Goal: Find specific page/section: Find specific page/section

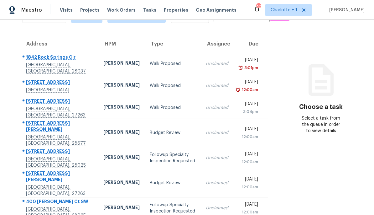
scroll to position [35, 0]
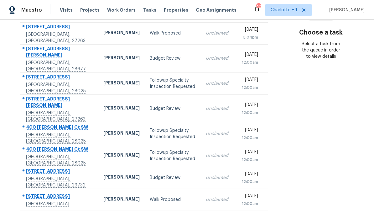
click at [161, 214] on icon at bounding box center [162, 218] width 2 height 3
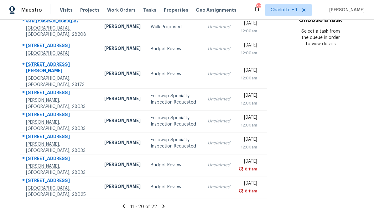
scroll to position [156, 0]
click at [177, 159] on td "Budget Review" at bounding box center [174, 165] width 57 height 22
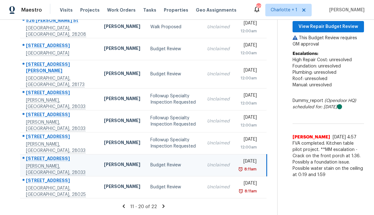
click at [150, 162] on div "Budget Review" at bounding box center [173, 165] width 47 height 6
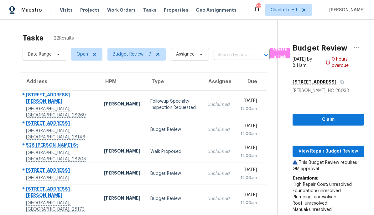
scroll to position [0, 0]
click at [326, 156] on button "View Repair Budget Review" at bounding box center [328, 151] width 71 height 12
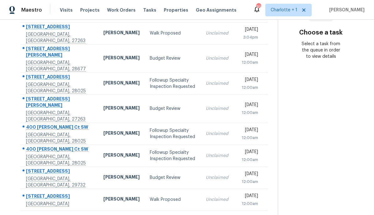
click at [159, 214] on icon at bounding box center [162, 219] width 6 height 6
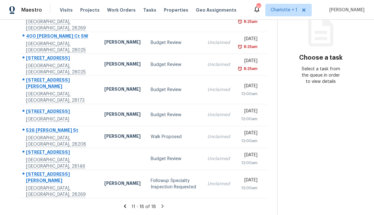
scroll to position [99, 0]
click at [161, 206] on icon at bounding box center [162, 205] width 2 height 3
click at [160, 207] on icon at bounding box center [163, 206] width 6 height 6
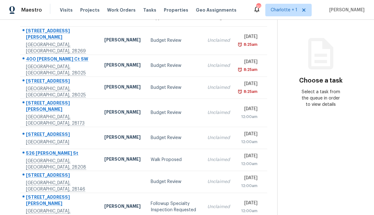
scroll to position [55, 0]
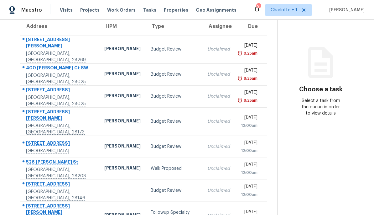
click at [104, 48] on div "Dan Baquero" at bounding box center [122, 49] width 36 height 8
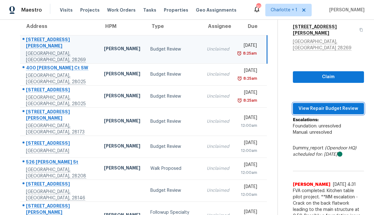
click at [332, 105] on span "View Repair Budget Review" at bounding box center [328, 109] width 61 height 8
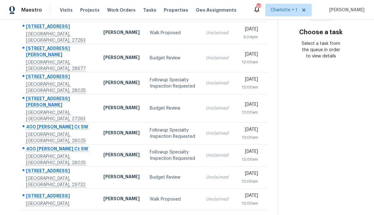
scroll to position [112, 0]
click at [159, 214] on icon at bounding box center [162, 219] width 6 height 6
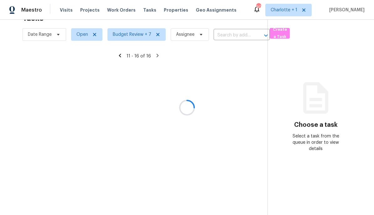
scroll to position [20, 0]
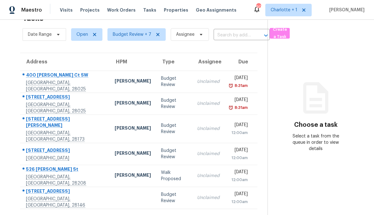
click at [115, 81] on div "[PERSON_NAME]" at bounding box center [133, 82] width 36 height 8
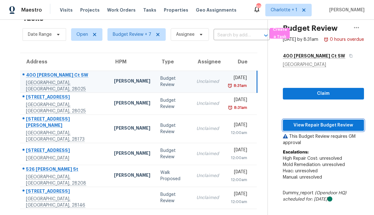
click at [328, 129] on span "View Repair Budget Review" at bounding box center [323, 125] width 71 height 8
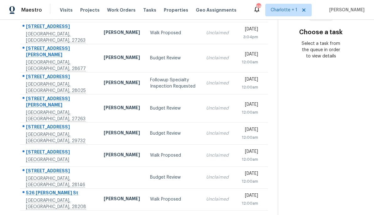
scroll to position [112, 0]
click at [159, 214] on icon at bounding box center [162, 219] width 6 height 6
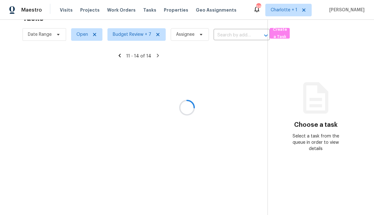
scroll to position [20, 0]
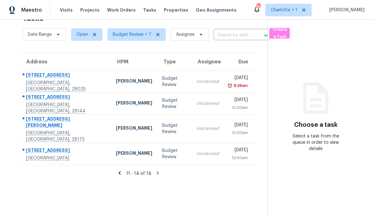
click at [157, 81] on td "Budget Review" at bounding box center [174, 82] width 34 height 22
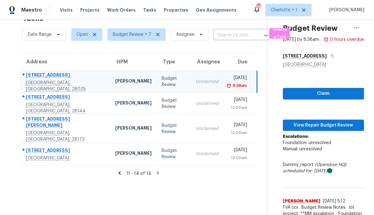
scroll to position [0, 0]
click at [326, 129] on span "View Repair Budget Review" at bounding box center [323, 125] width 71 height 8
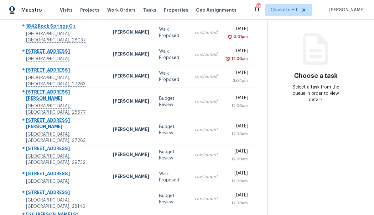
scroll to position [71, 0]
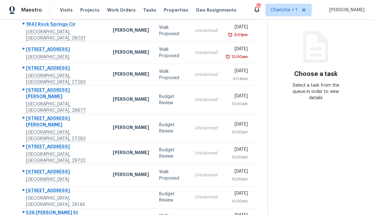
click at [113, 76] on div "[PERSON_NAME]" at bounding box center [131, 75] width 36 height 8
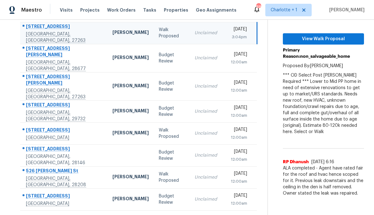
scroll to position [112, 0]
click at [227, 134] on div "12:00am" at bounding box center [237, 137] width 20 height 6
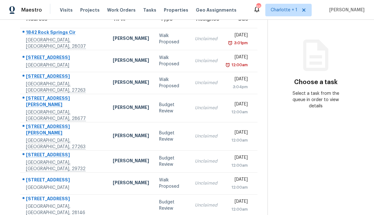
scroll to position [64, 0]
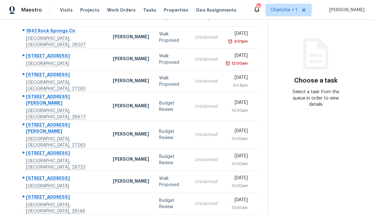
click at [108, 101] on td "[PERSON_NAME]" at bounding box center [131, 106] width 46 height 28
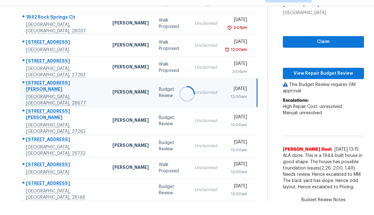
scroll to position [11, 0]
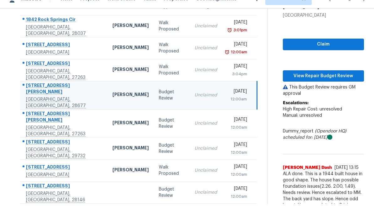
click at [80, 50] on div "Winston Salem, NC, 27107" at bounding box center [64, 52] width 76 height 6
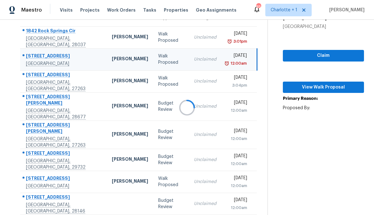
scroll to position [0, 0]
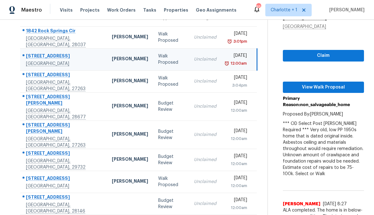
click at [81, 84] on td "221 Kinview Dr Archdale, NC, 27263" at bounding box center [63, 81] width 87 height 22
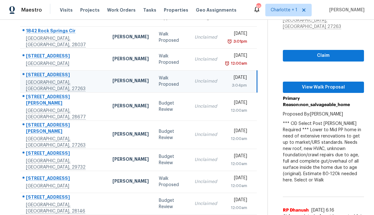
click at [84, 109] on td "252 N Patterson St Statesville, NC, 28677" at bounding box center [63, 106] width 87 height 28
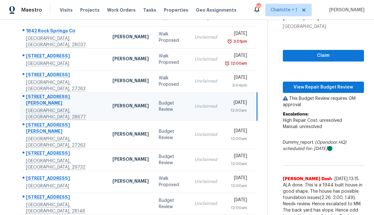
click at [108, 98] on td "[PERSON_NAME]" at bounding box center [131, 106] width 46 height 28
click at [337, 83] on span "View Repair Budget Review" at bounding box center [323, 87] width 71 height 8
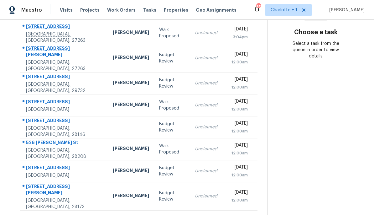
scroll to position [112, 0]
click at [83, 144] on td "[STREET_ADDRESS][PERSON_NAME]" at bounding box center [64, 149] width 88 height 22
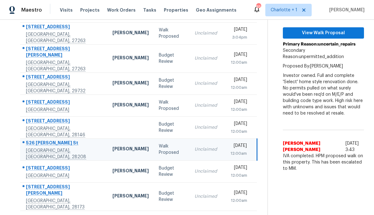
click at [79, 74] on td "[STREET_ADDRESS]" at bounding box center [63, 83] width 87 height 22
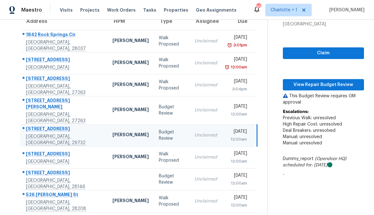
scroll to position [59, 0]
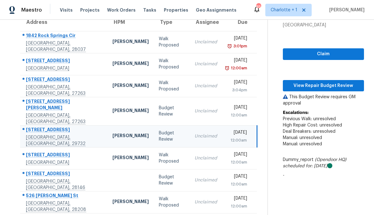
click at [113, 107] on div "[PERSON_NAME]" at bounding box center [131, 111] width 36 height 8
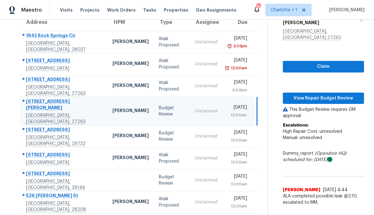
click at [108, 127] on td "[PERSON_NAME]" at bounding box center [131, 136] width 46 height 22
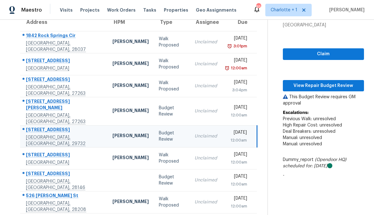
click at [113, 132] on div "[PERSON_NAME]" at bounding box center [131, 136] width 36 height 8
click at [113, 107] on div "[PERSON_NAME]" at bounding box center [131, 111] width 36 height 8
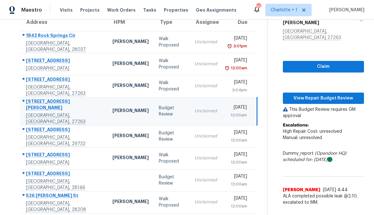
click at [108, 113] on td "[PERSON_NAME]" at bounding box center [131, 111] width 46 height 28
click at [81, 85] on td "221 Kinview Dr Archdale, NC, 27263" at bounding box center [63, 86] width 87 height 22
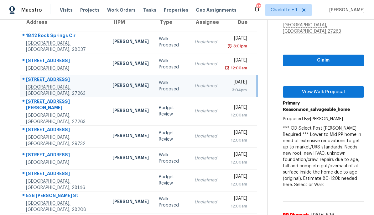
click at [82, 111] on td "6265 Mendenhall Rd Archdale, NC, 27263" at bounding box center [63, 111] width 87 height 28
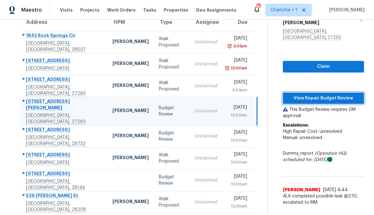
click at [337, 92] on button "View Repair Budget Review" at bounding box center [323, 98] width 81 height 12
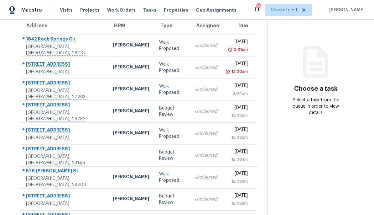
scroll to position [57, 0]
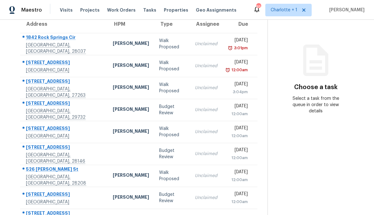
click at [108, 114] on td "[PERSON_NAME]" at bounding box center [131, 110] width 46 height 22
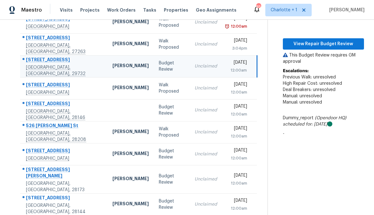
scroll to position [100, 0]
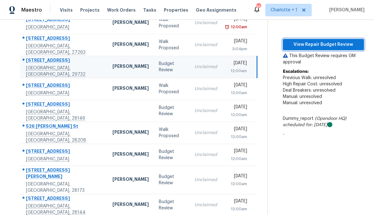
click at [331, 47] on span "View Repair Budget Review" at bounding box center [323, 45] width 71 height 8
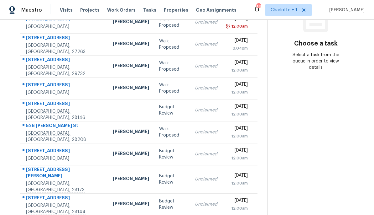
scroll to position [100, 0]
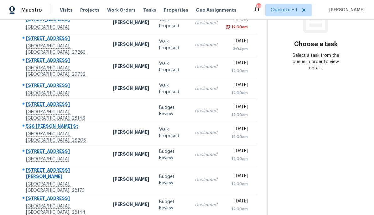
click at [108, 115] on td at bounding box center [131, 111] width 46 height 22
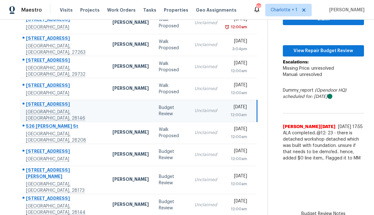
scroll to position [0, 0]
click at [108, 116] on td at bounding box center [131, 111] width 46 height 22
click at [331, 49] on button "View Repair Budget Review" at bounding box center [323, 51] width 81 height 12
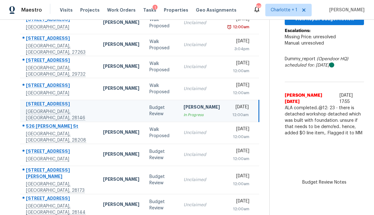
click at [230, 117] on div "12:00am" at bounding box center [239, 115] width 19 height 6
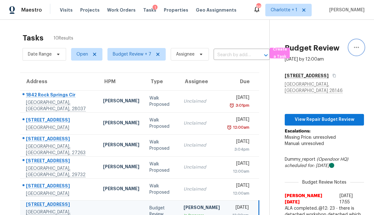
click at [359, 47] on icon "button" at bounding box center [356, 47] width 5 height 1
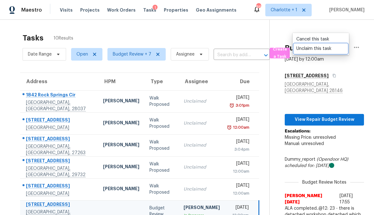
click at [325, 48] on div "Unclaim this task" at bounding box center [321, 48] width 49 height 6
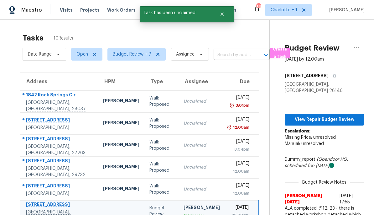
click at [230, 182] on div "Tue, Aug 26th 2025" at bounding box center [239, 186] width 19 height 8
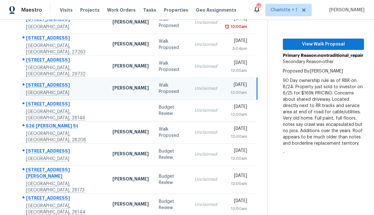
scroll to position [100, 0]
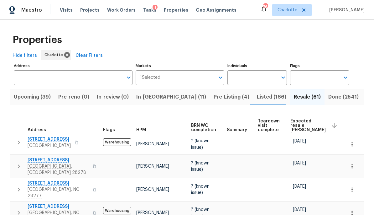
click at [89, 11] on span "Projects" at bounding box center [89, 10] width 19 height 6
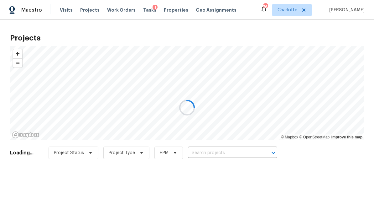
click at [241, 154] on div at bounding box center [187, 107] width 374 height 215
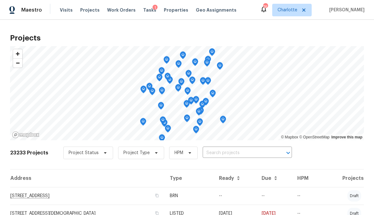
click at [240, 155] on input "text" at bounding box center [239, 153] width 72 height 10
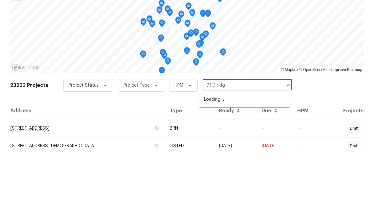
type input "[GEOGRAPHIC_DATA]"
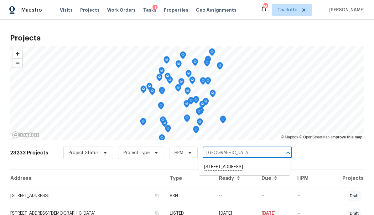
click at [250, 167] on li "[STREET_ADDRESS]" at bounding box center [244, 167] width 91 height 11
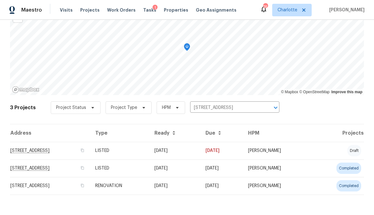
scroll to position [45, 0]
click at [90, 151] on td "[STREET_ADDRESS]" at bounding box center [50, 151] width 80 height 18
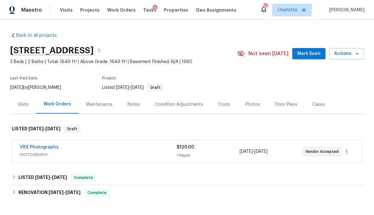
click at [227, 107] on div "Costs" at bounding box center [224, 104] width 12 height 6
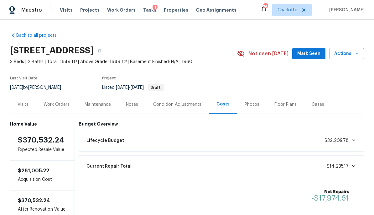
click at [257, 101] on div "Photos" at bounding box center [252, 104] width 30 height 18
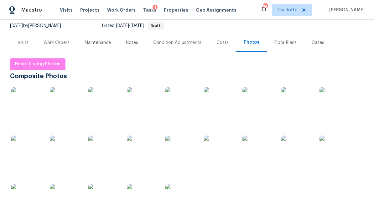
scroll to position [83, 0]
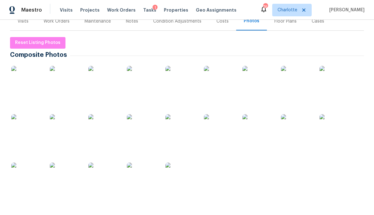
click at [21, 79] on img at bounding box center [26, 81] width 31 height 31
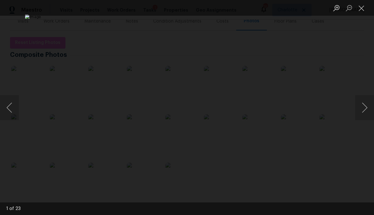
click at [366, 111] on button "Next image" at bounding box center [365, 107] width 19 height 25
click at [363, 110] on button "Next image" at bounding box center [365, 107] width 19 height 25
click at [365, 107] on button "Next image" at bounding box center [365, 107] width 19 height 25
click at [361, 109] on button "Next image" at bounding box center [365, 107] width 19 height 25
click at [364, 110] on button "Next image" at bounding box center [365, 107] width 19 height 25
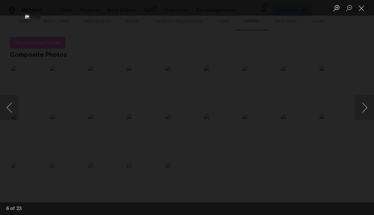
click at [362, 113] on button "Next image" at bounding box center [365, 107] width 19 height 25
click at [362, 111] on button "Next image" at bounding box center [365, 107] width 19 height 25
click at [359, 112] on button "Next image" at bounding box center [365, 107] width 19 height 25
click at [346, 67] on div "Lightbox" at bounding box center [187, 107] width 374 height 215
click at [362, 8] on button "Close lightbox" at bounding box center [362, 8] width 13 height 11
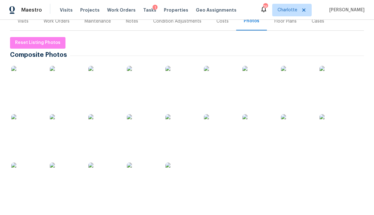
scroll to position [69, 0]
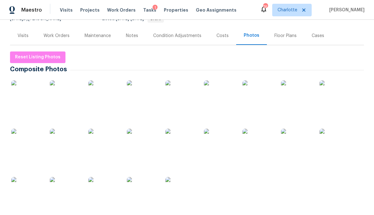
click at [50, 33] on div "Work Orders" at bounding box center [57, 36] width 26 height 6
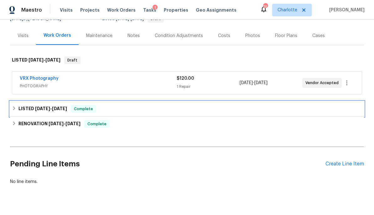
click at [23, 105] on div "LISTED [DATE] - [DATE] Complete" at bounding box center [187, 108] width 354 height 15
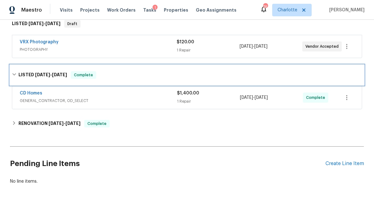
scroll to position [106, 0]
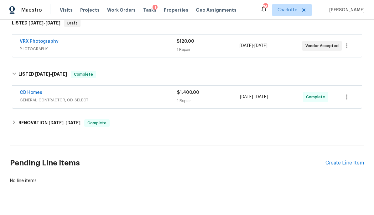
click at [122, 97] on span "GENERAL_CONTRACTOR, OD_SELECT" at bounding box center [98, 100] width 157 height 6
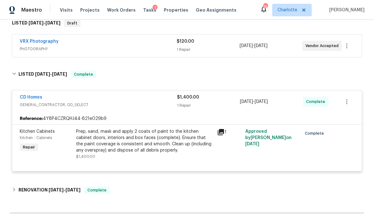
click at [122, 95] on div "CD Homes" at bounding box center [98, 98] width 157 height 8
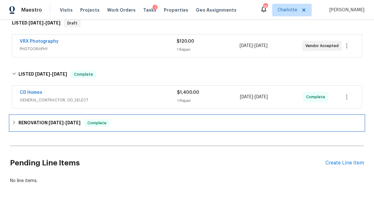
click at [21, 125] on h6 "RENOVATION [DATE] - [DATE]" at bounding box center [49, 123] width 62 height 8
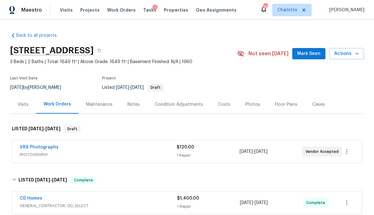
scroll to position [0, 0]
